Goal: Information Seeking & Learning: Learn about a topic

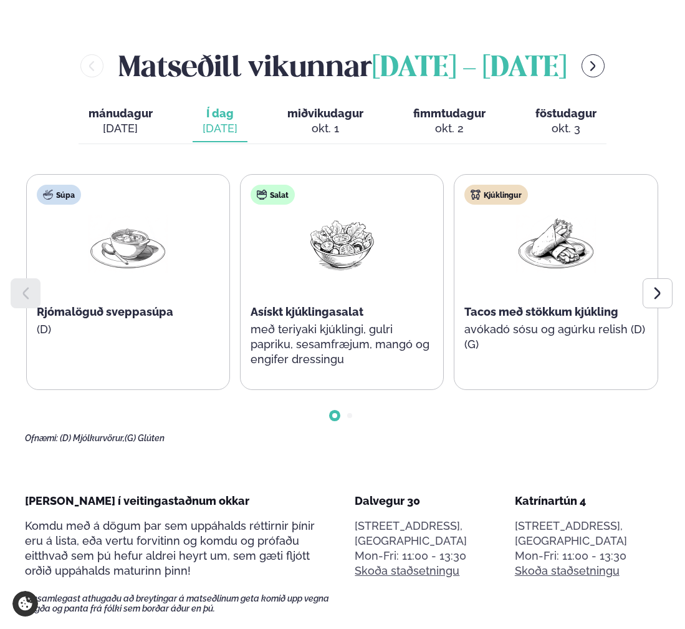
scroll to position [561, 0]
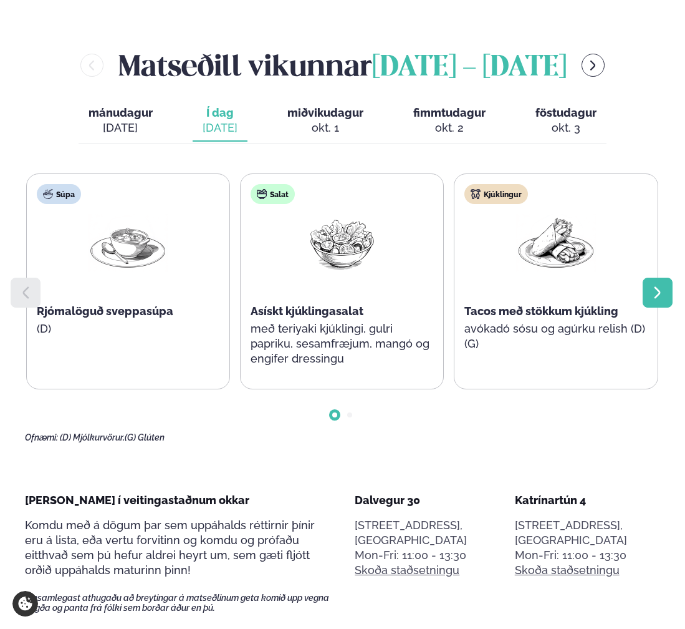
click at [658, 300] on icon at bounding box center [658, 292] width 15 height 15
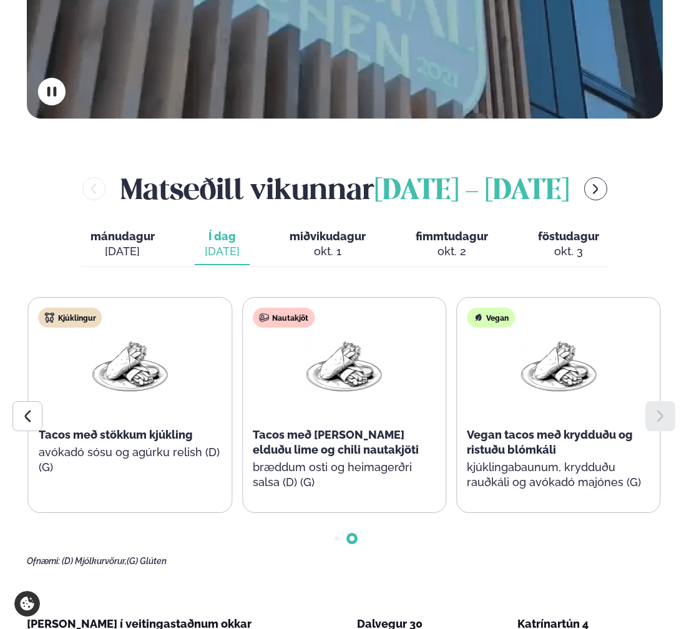
scroll to position [437, 0]
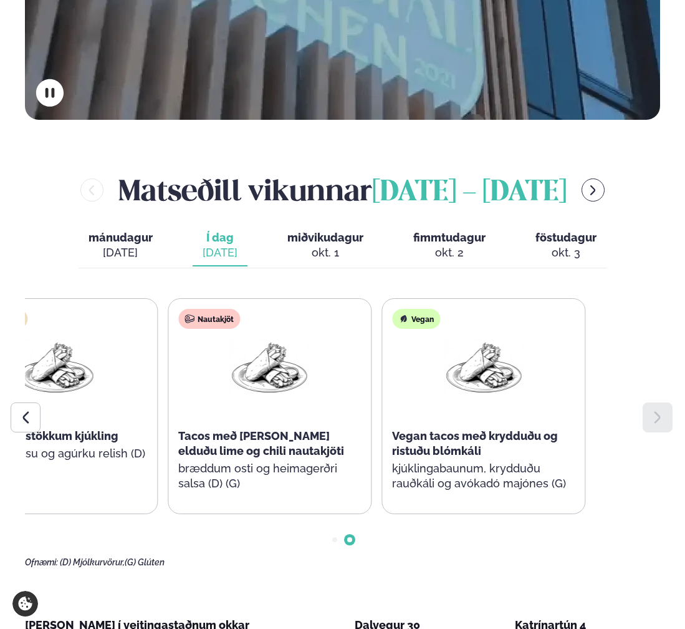
click at [147, 435] on div "Tacos með stökkum kjúkling" at bounding box center [55, 436] width 183 height 15
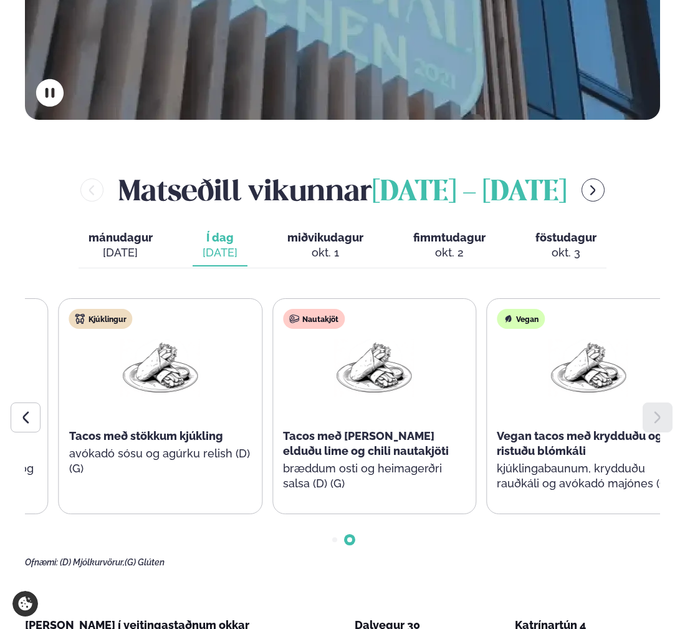
click at [223, 437] on span "Tacos með stökkum kjúkling" at bounding box center [146, 435] width 154 height 13
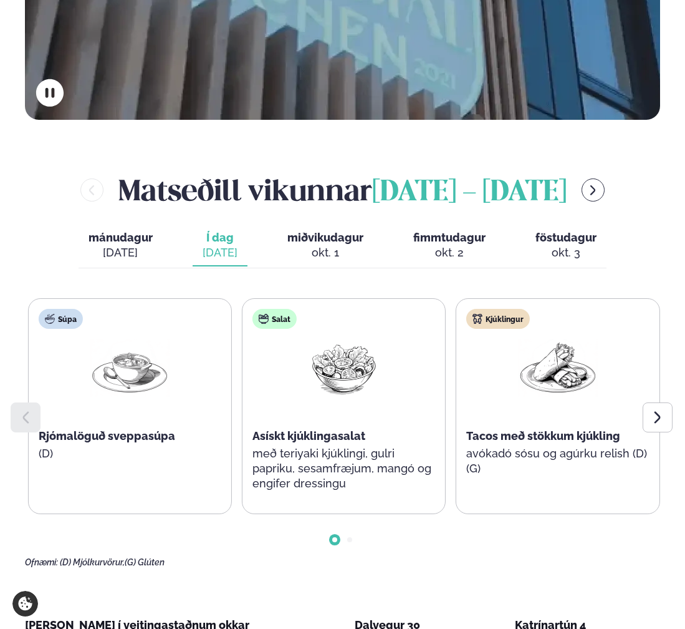
click at [501, 419] on div "Kjúklingur Tacos með stökkum kjúkling avókadó sósu og agúrku relish (D) (G)" at bounding box center [558, 399] width 203 height 200
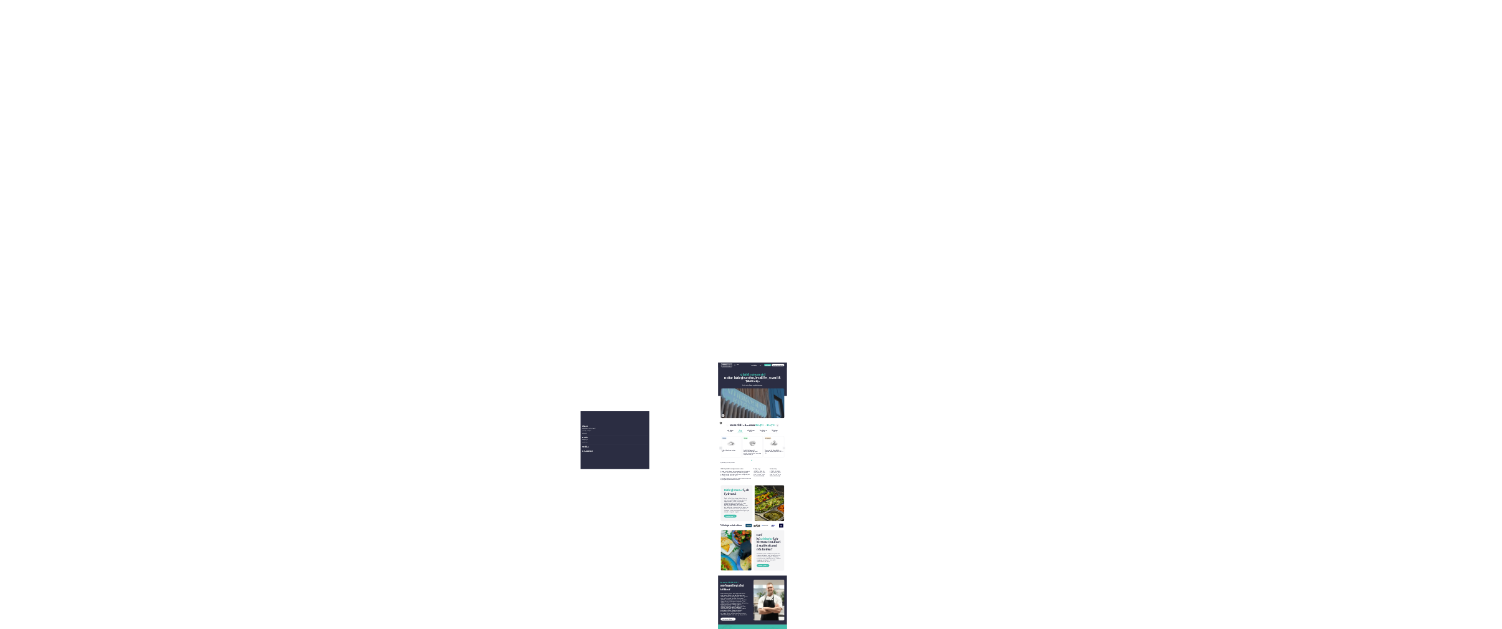
scroll to position [0, 0]
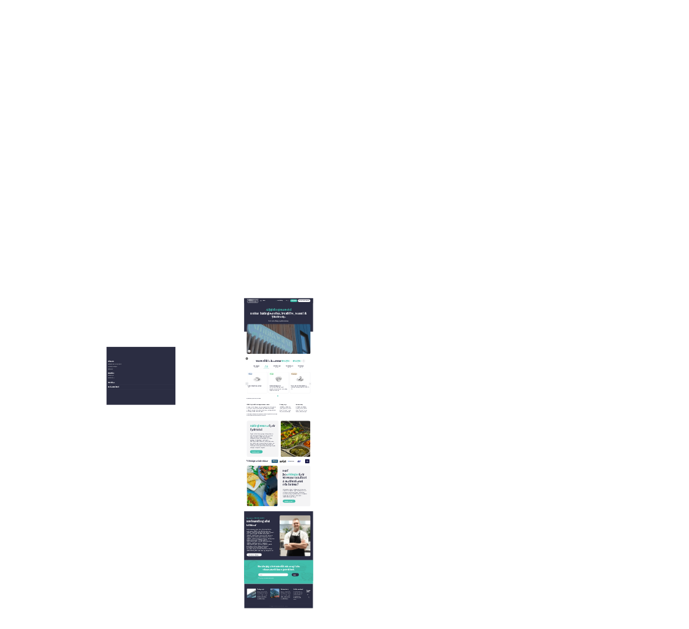
drag, startPoint x: 508, startPoint y: 457, endPoint x: 241, endPoint y: 337, distance: 293.4
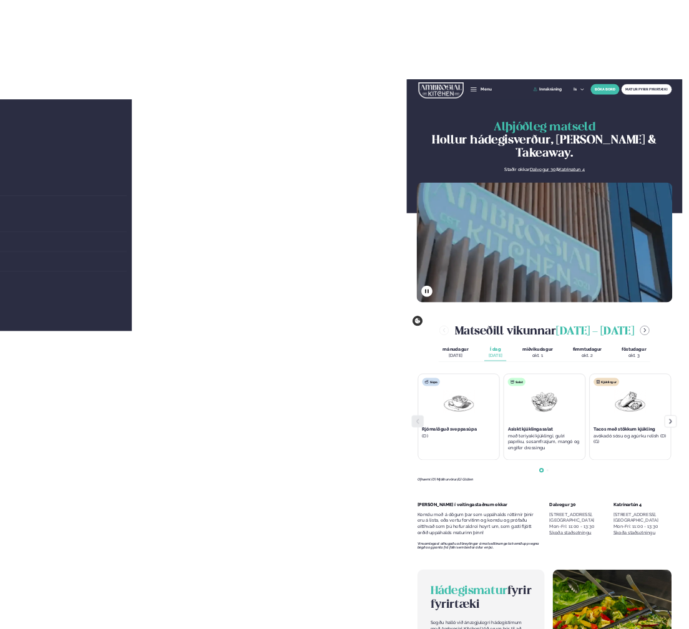
click at [631, 155] on h1 "Alþjóðleg matseld Hollur hádegisverður, Veitingar & Takeaway." at bounding box center [545, 140] width 256 height 39
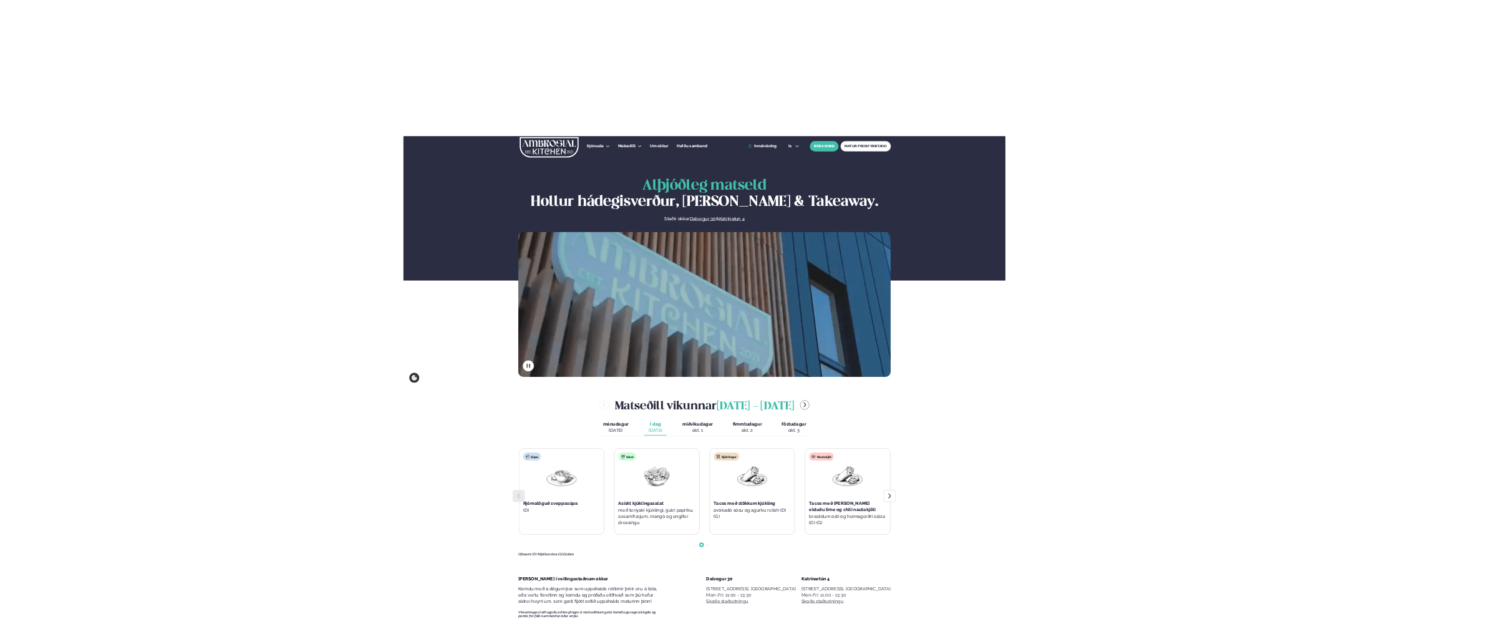
click at [674, 226] on div "Alþjóðleg matseld Hollur hádegisverður, Veitingar & Takeaway. Staðir okkar Dalv…" at bounding box center [704, 277] width 402 height 199
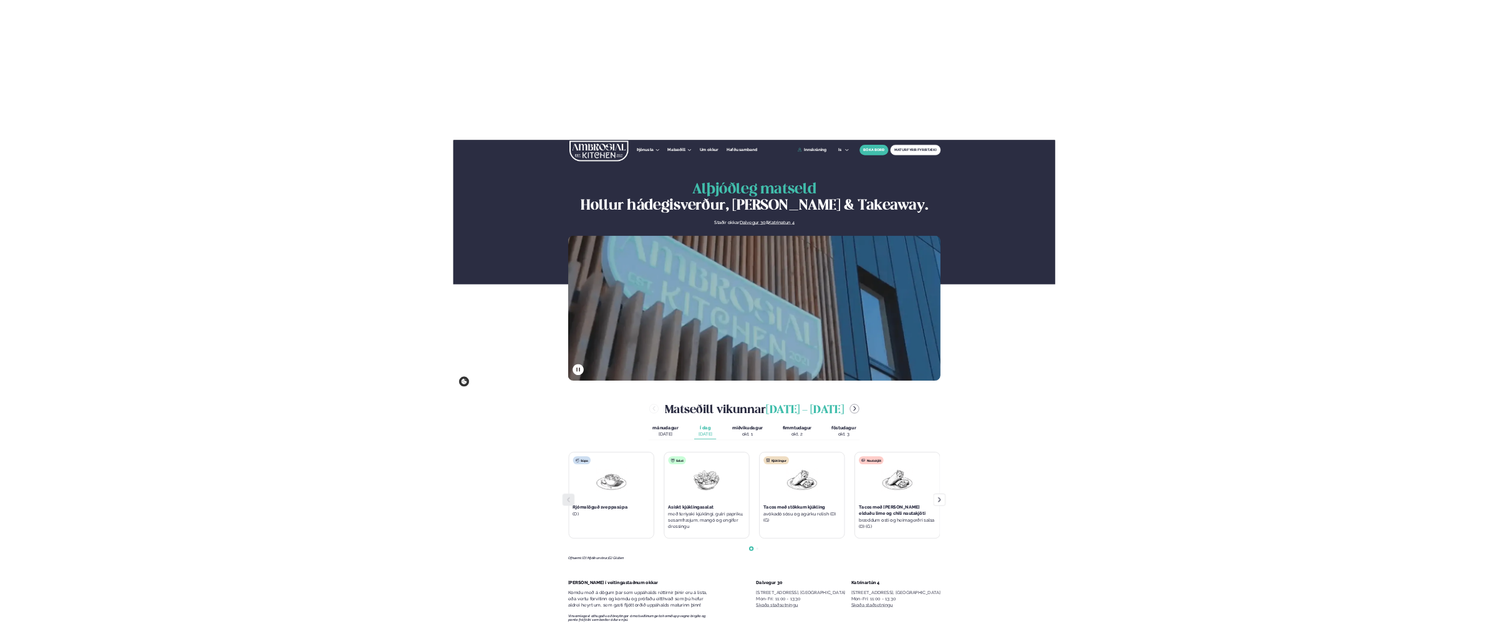
click at [554, 220] on div "Alþjóðleg matseld Hollur hádegisverður, Veitingar & Takeaway. Staðir okkar Dalv…" at bounding box center [754, 281] width 402 height 199
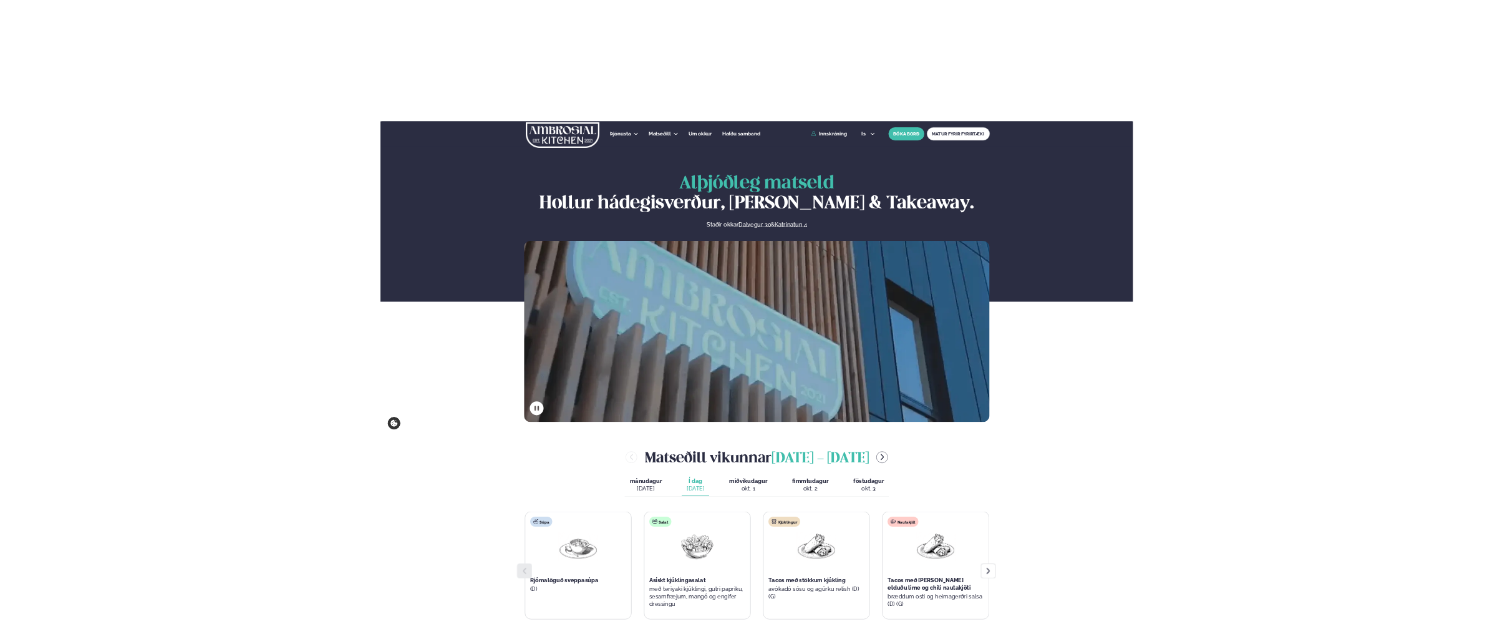
drag, startPoint x: 808, startPoint y: 182, endPoint x: 763, endPoint y: 243, distance: 75.9
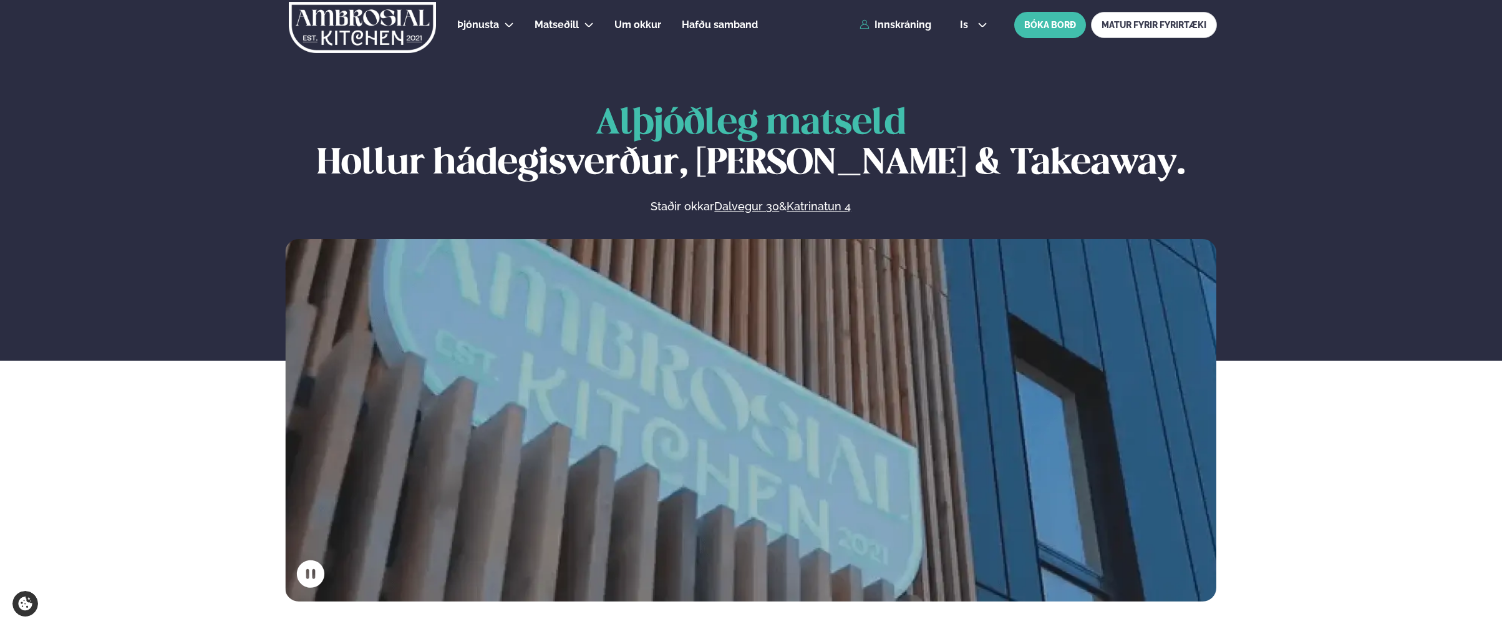
click at [223, 152] on div "Alþjóðleg matseld Hollur hádegisverður, Veitingar & Takeaway. Staðir okkar Dalv…" at bounding box center [751, 352] width 1502 height 496
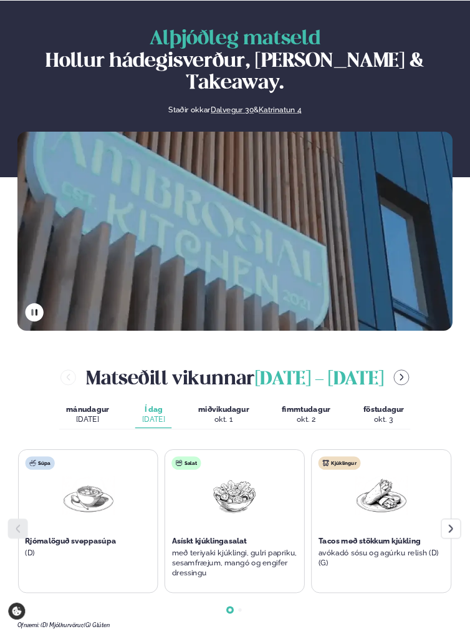
scroll to position [80, 0]
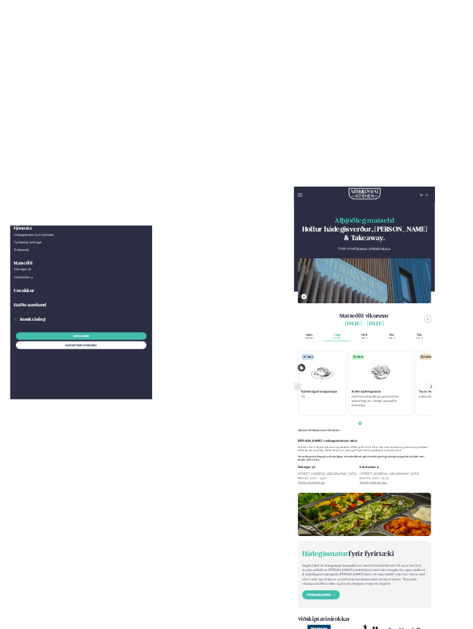
drag, startPoint x: 253, startPoint y: 353, endPoint x: 420, endPoint y: 301, distance: 175.8
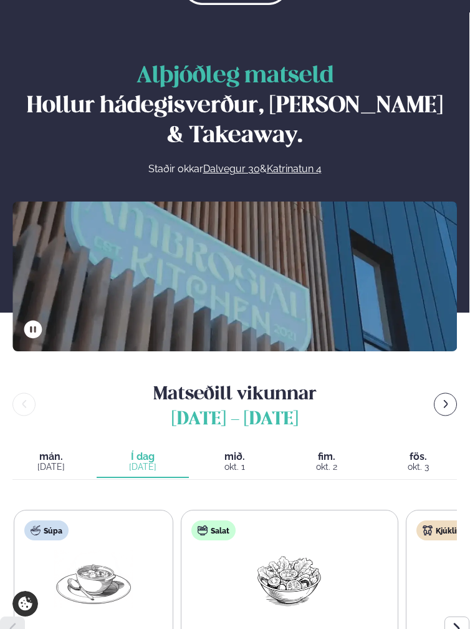
scroll to position [0, 0]
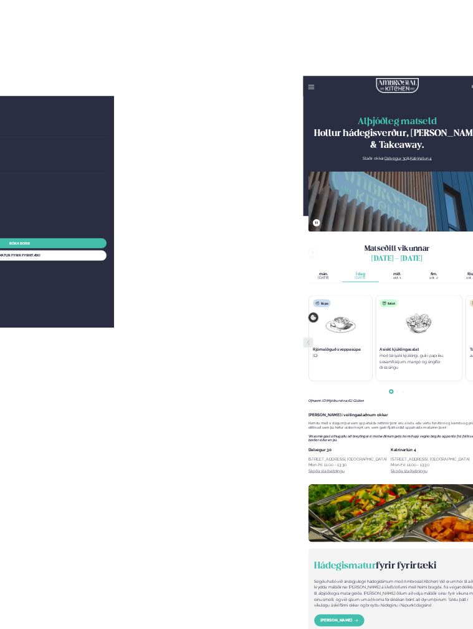
drag, startPoint x: 360, startPoint y: 303, endPoint x: 506, endPoint y: 127, distance: 229.0
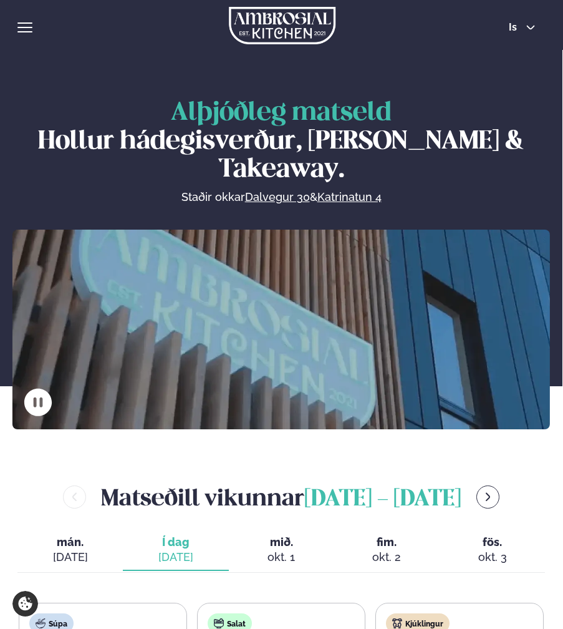
click at [30, 36] on div "Þjónusta Hádegismatur fyrir fyrirtæki Fyrirtækja veitingar Einkapartý Matseðill…" at bounding box center [281, 25] width 563 height 50
click at [31, 31] on span "hamburger" at bounding box center [24, 31] width 15 height 1
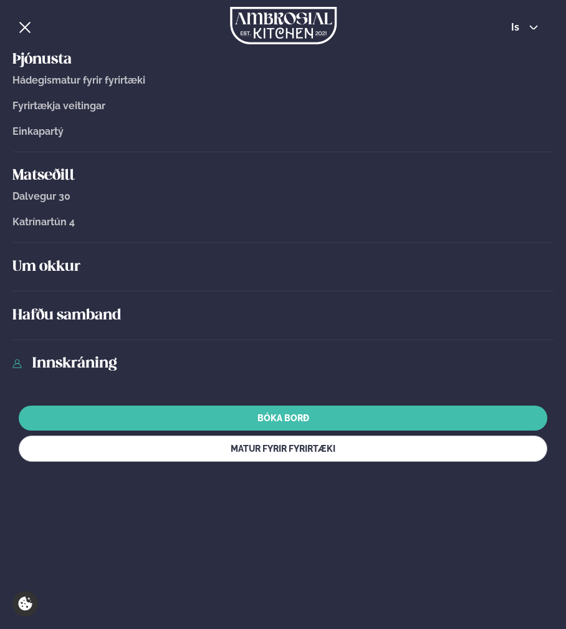
click at [31, 31] on span "hamburger" at bounding box center [24, 31] width 15 height 1
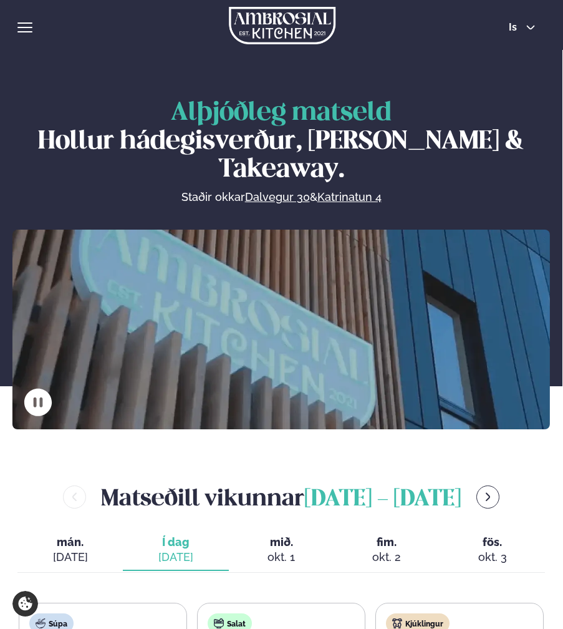
click at [31, 31] on span "hamburger" at bounding box center [24, 31] width 15 height 1
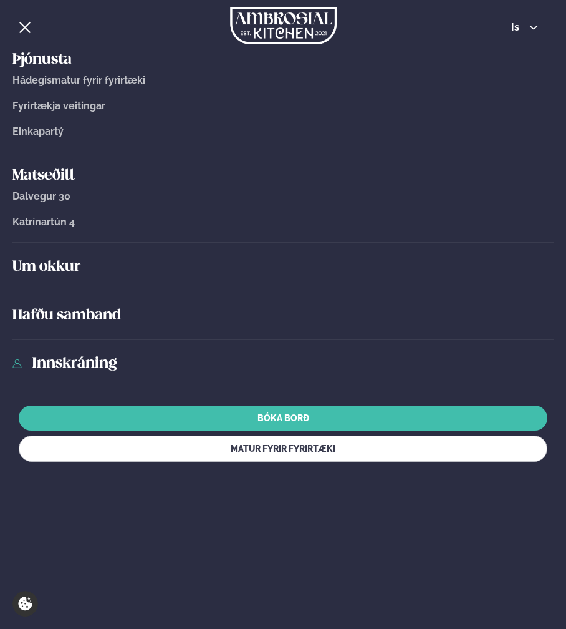
click at [31, 31] on span "hamburger" at bounding box center [24, 31] width 15 height 1
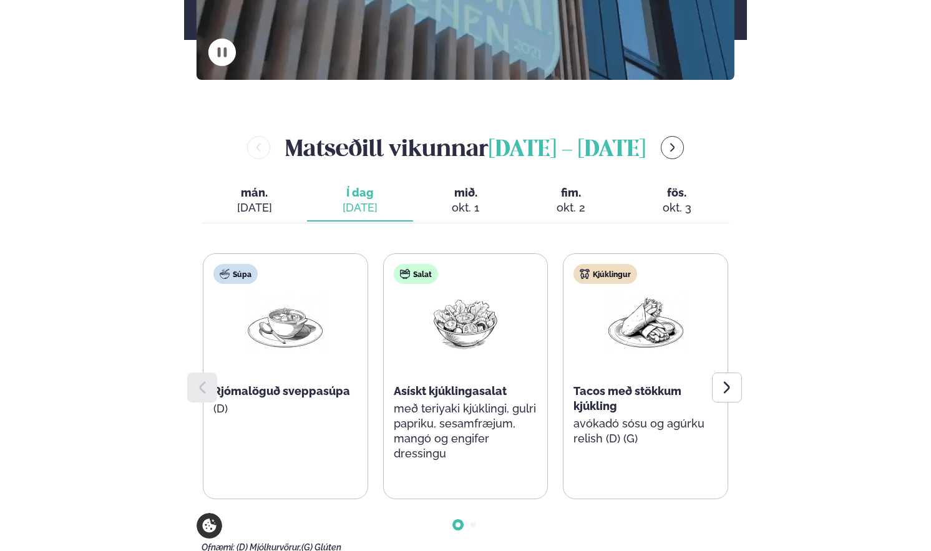
scroll to position [374, 0]
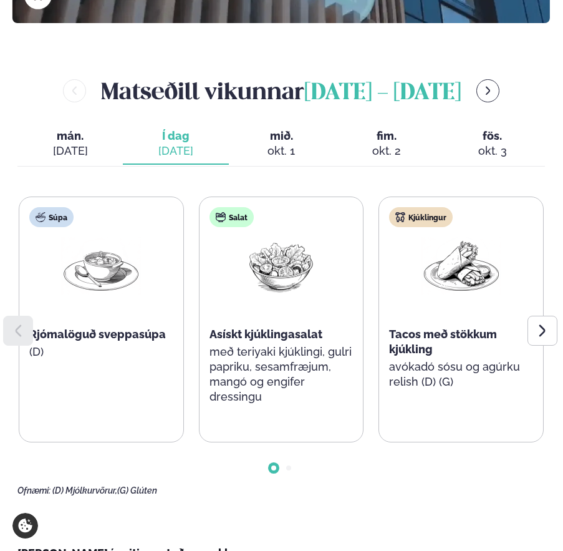
click at [267, 143] on span "mið." at bounding box center [281, 135] width 85 height 15
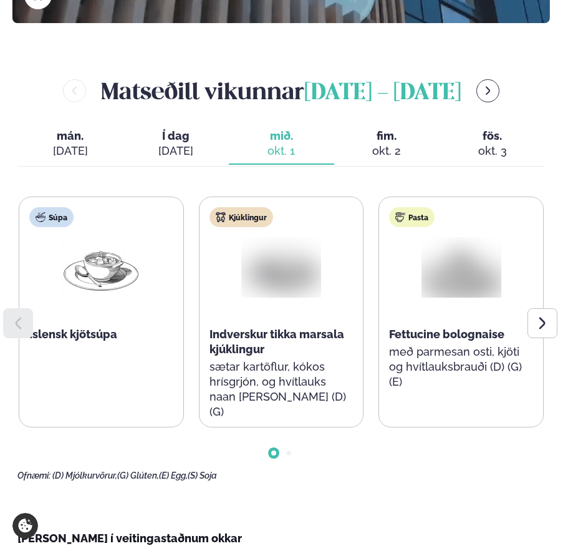
click at [185, 143] on span "Í dag" at bounding box center [175, 135] width 85 height 15
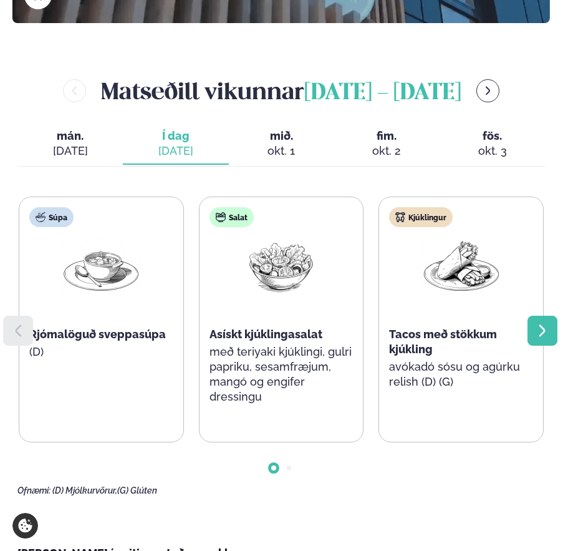
click at [543, 346] on div at bounding box center [543, 331] width 30 height 30
